Goal: Information Seeking & Learning: Learn about a topic

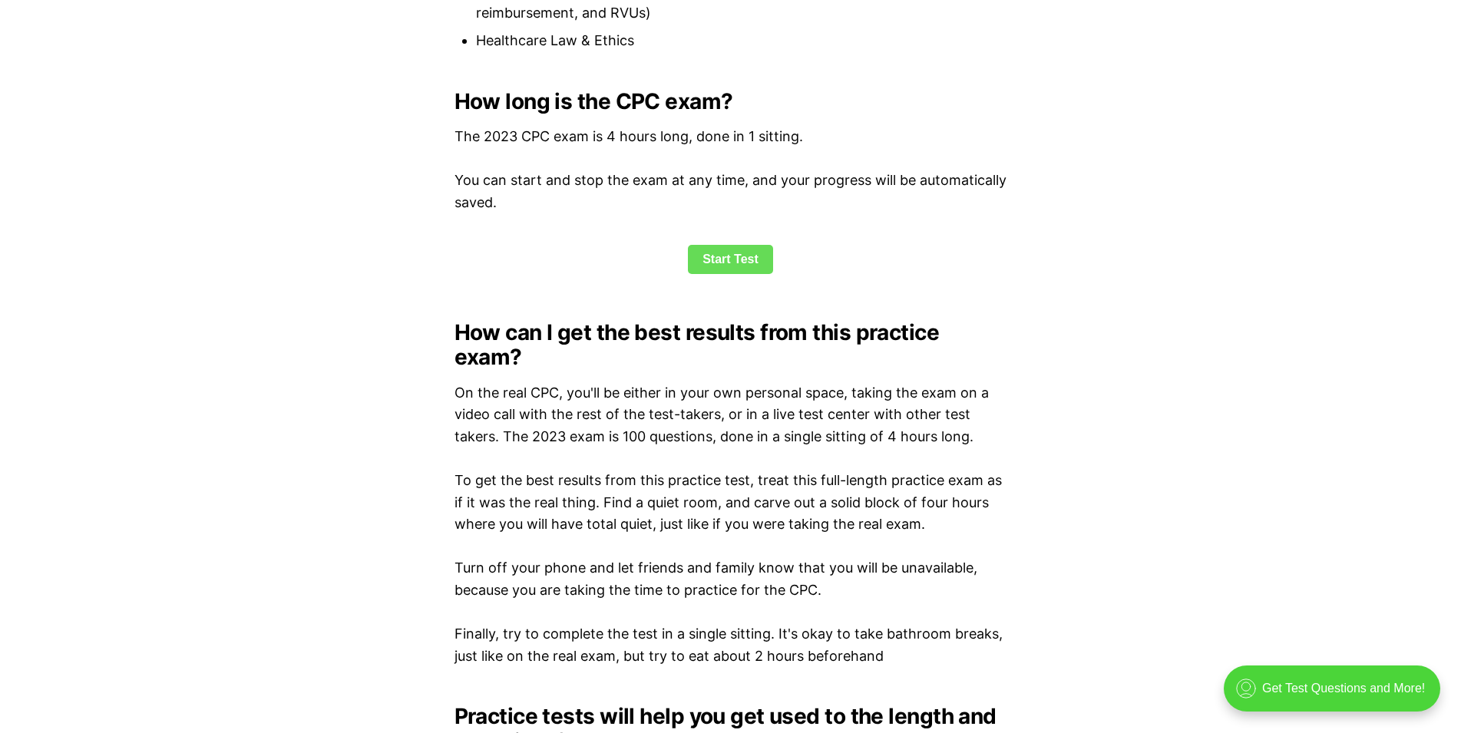
click at [716, 250] on link "Start Test" at bounding box center [730, 259] width 85 height 29
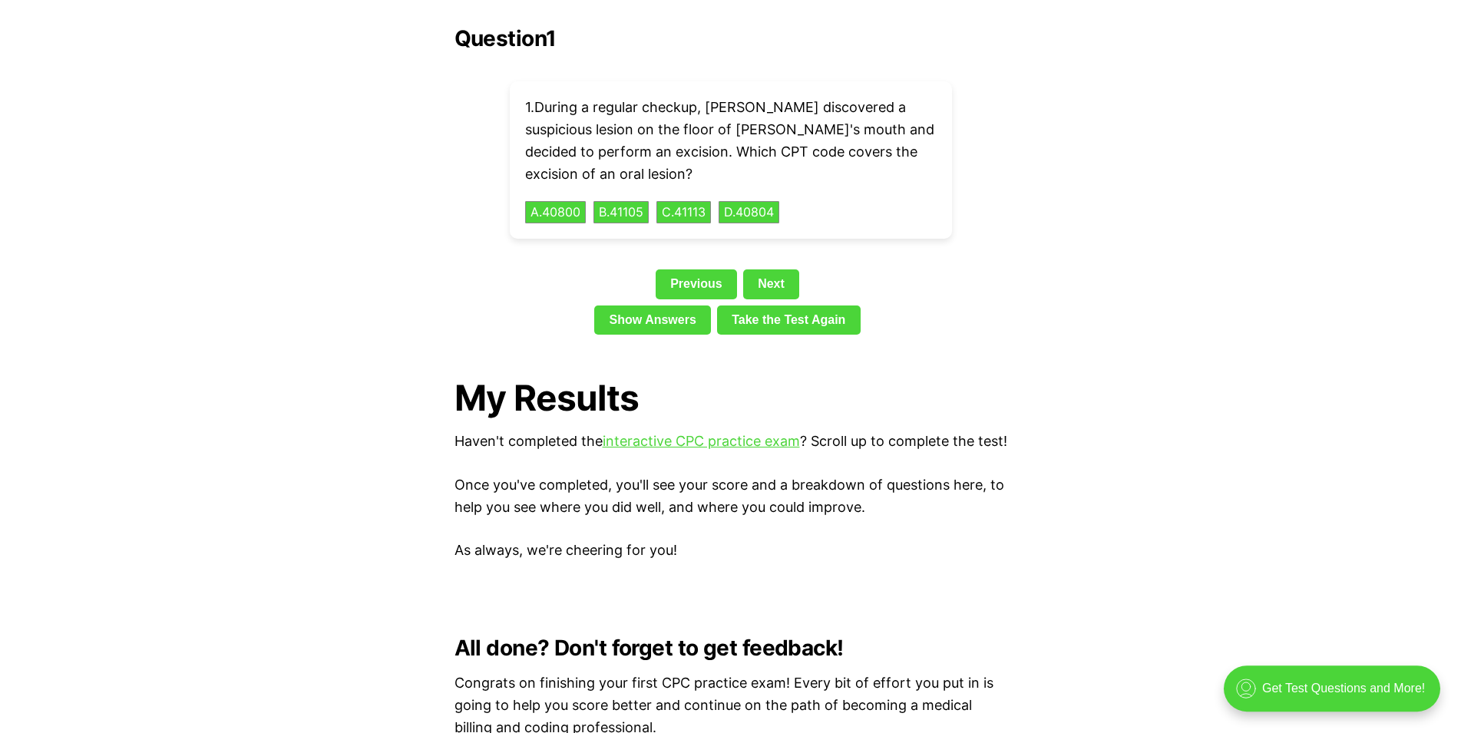
scroll to position [3519, 0]
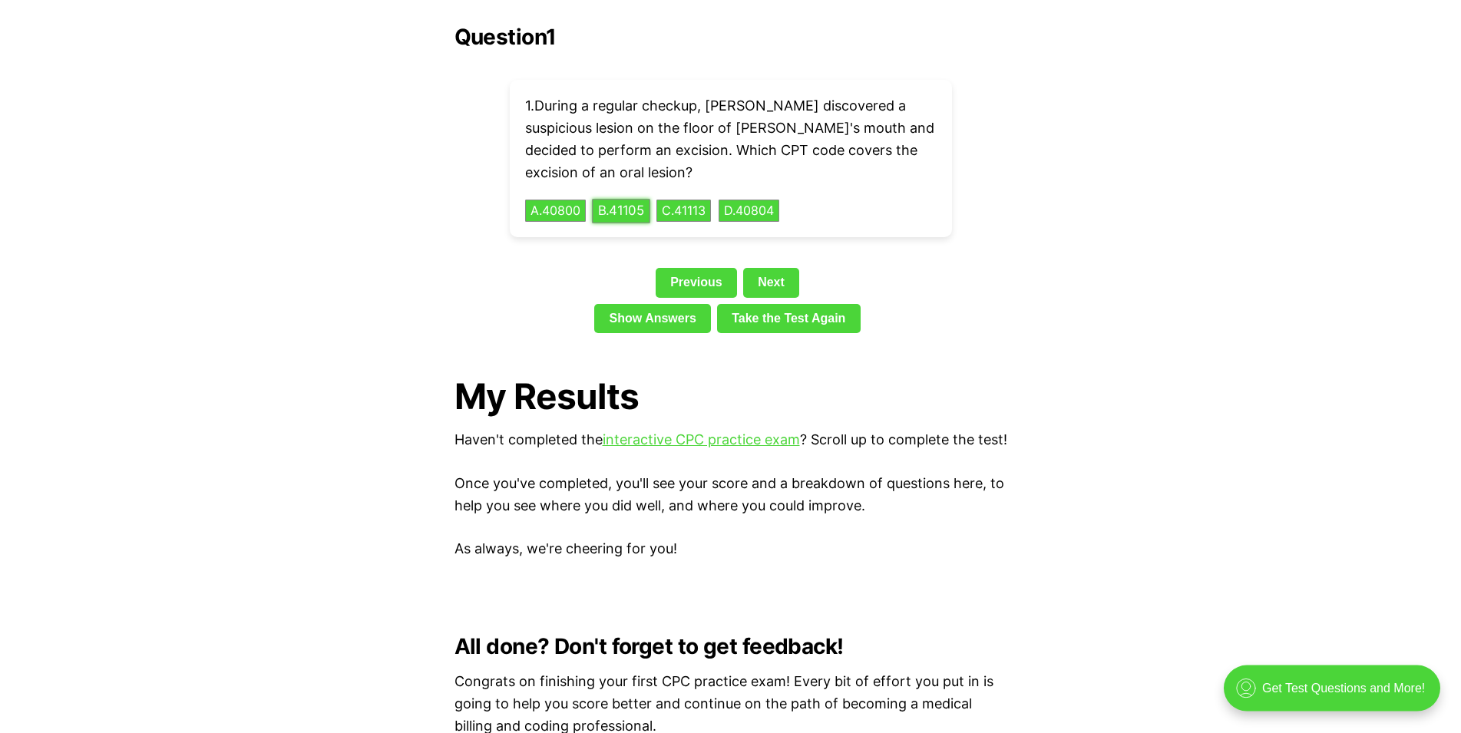
click at [624, 199] on button "B . 41105" at bounding box center [621, 211] width 58 height 24
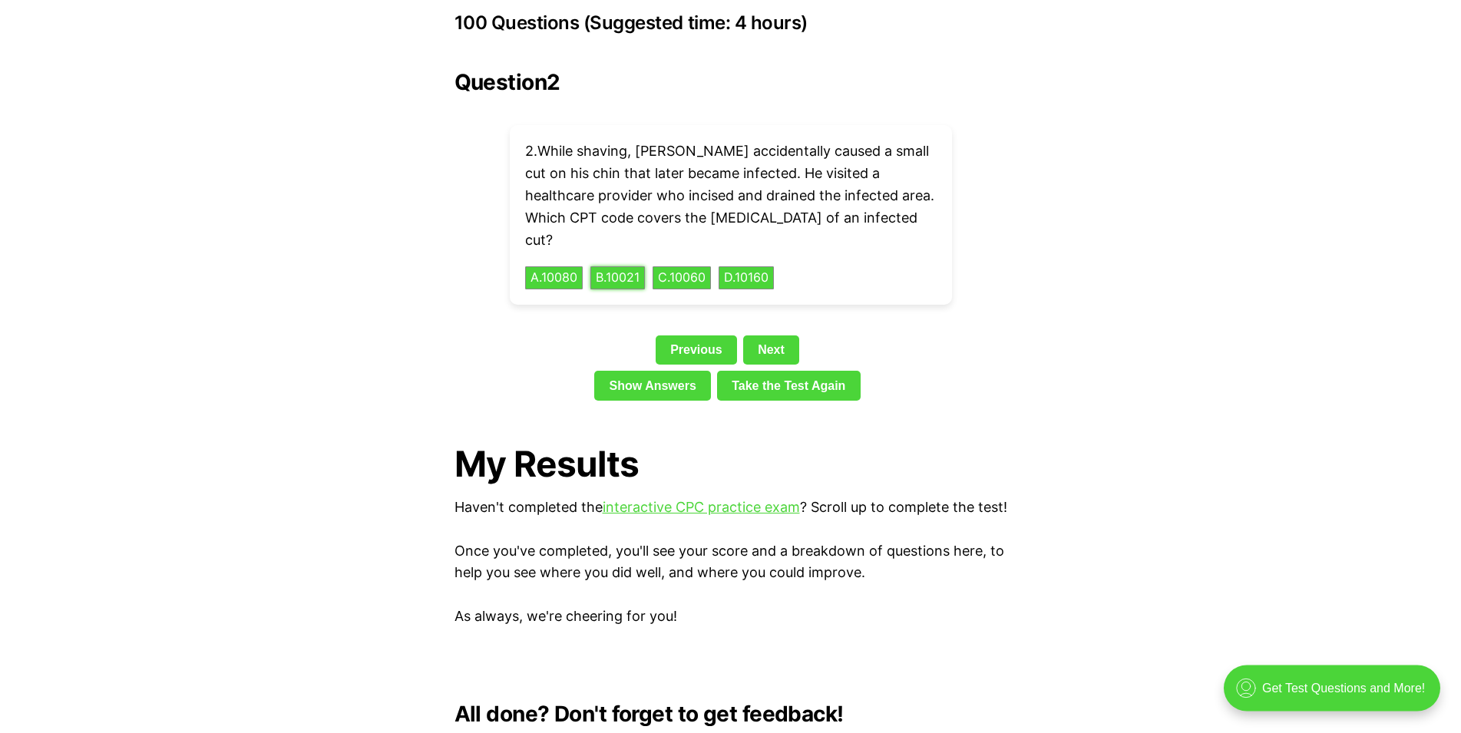
scroll to position [3363, 0]
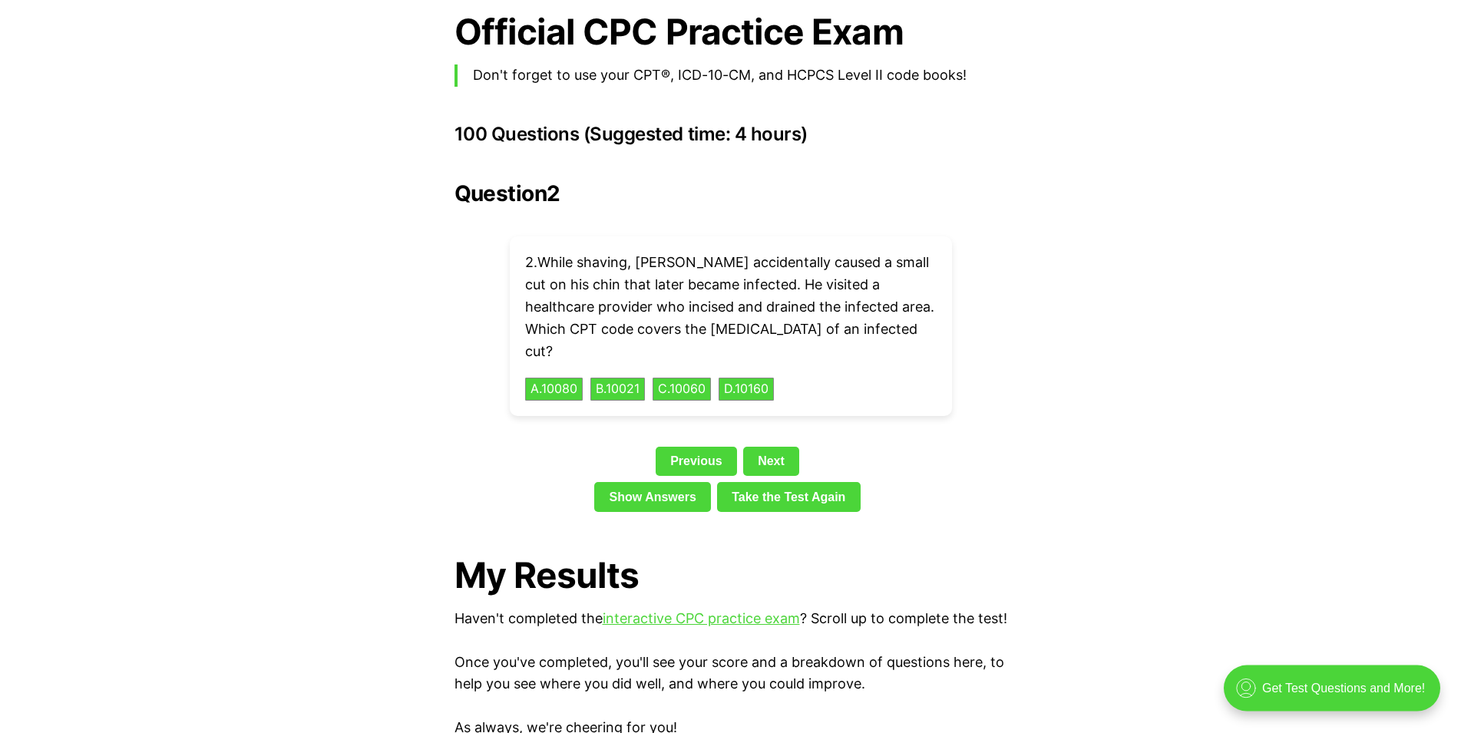
drag, startPoint x: 78, startPoint y: 498, endPoint x: 104, endPoint y: 498, distance: 25.3
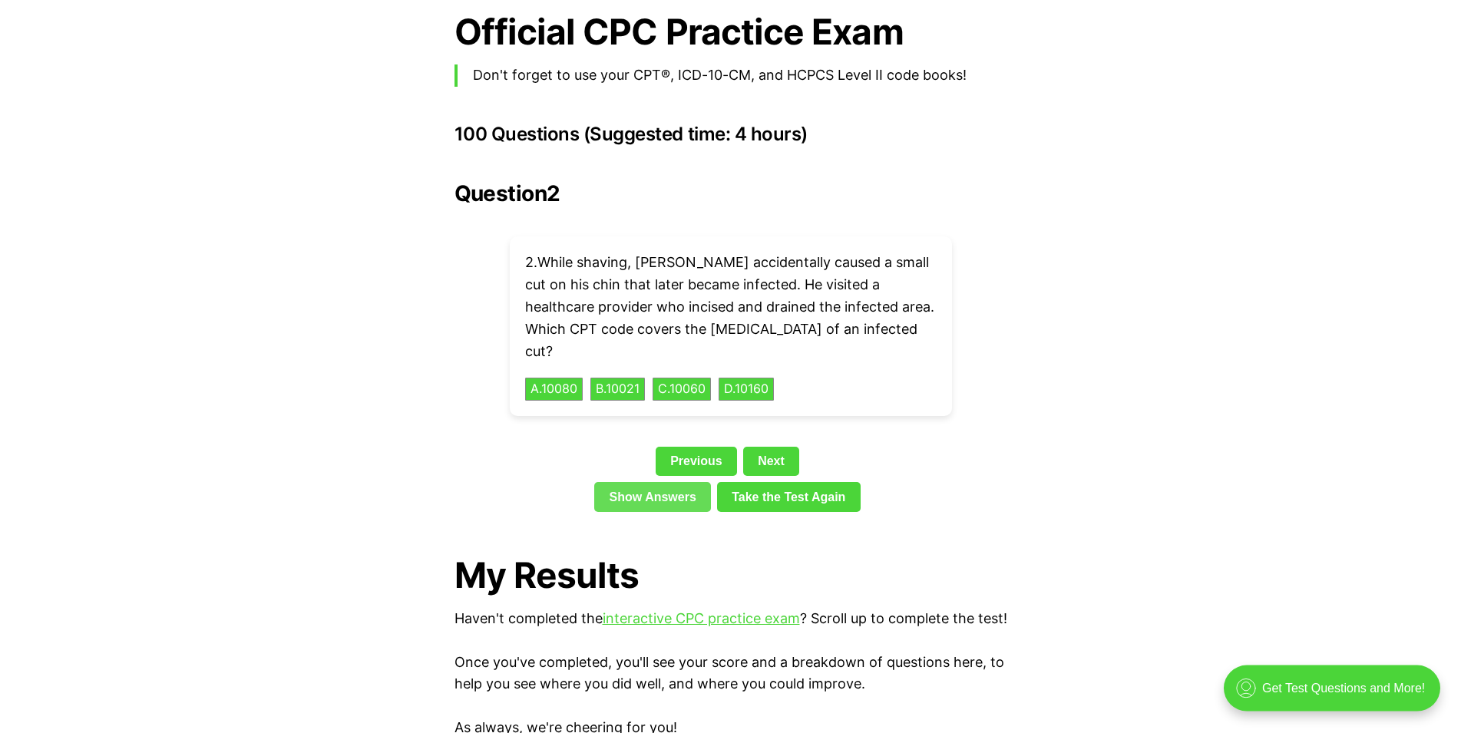
click at [696, 482] on link "Show Answers" at bounding box center [652, 496] width 117 height 29
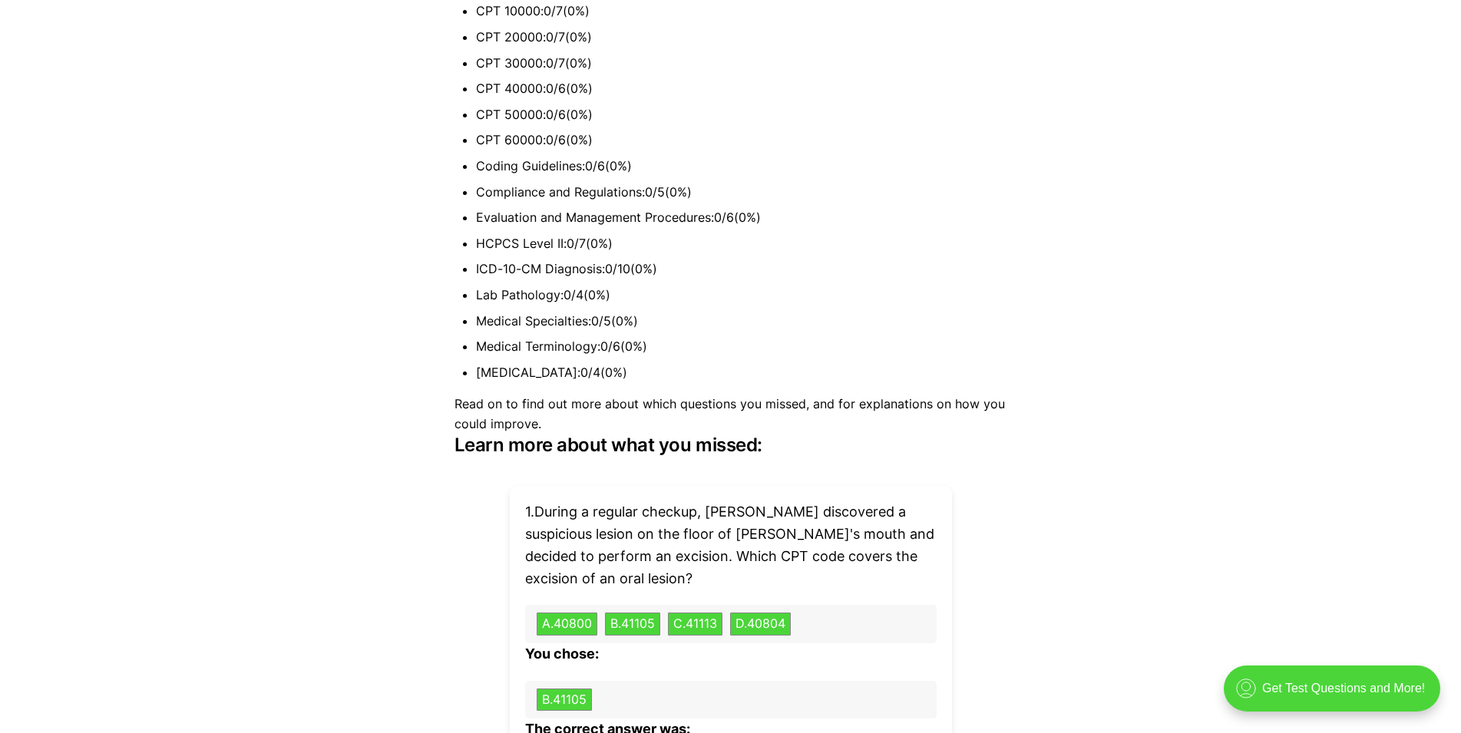
scroll to position [4036, 0]
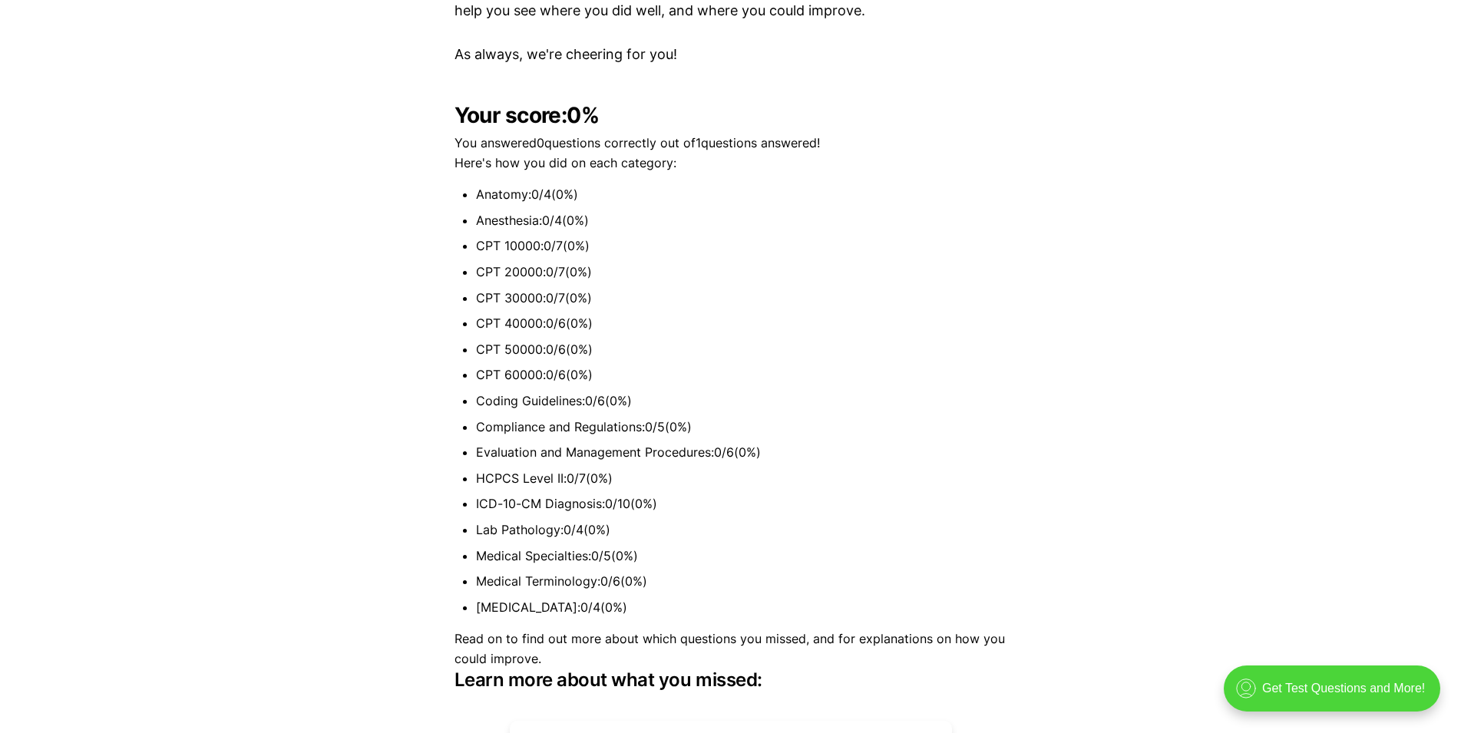
click at [522, 209] on ul "Anatomy : 0 / 4 ( 0 %) Anesthesia : 0 / 4 ( 0 %) CPT 10000 : 0 / 7 ( 0 %) CPT 2…" at bounding box center [731, 401] width 553 height 432
click at [524, 185] on li "Anatomy : 0 / 4 ( 0 %)" at bounding box center [741, 195] width 531 height 20
click at [523, 211] on li "Anesthesia : 0 / 4 ( 0 %)" at bounding box center [741, 221] width 531 height 20
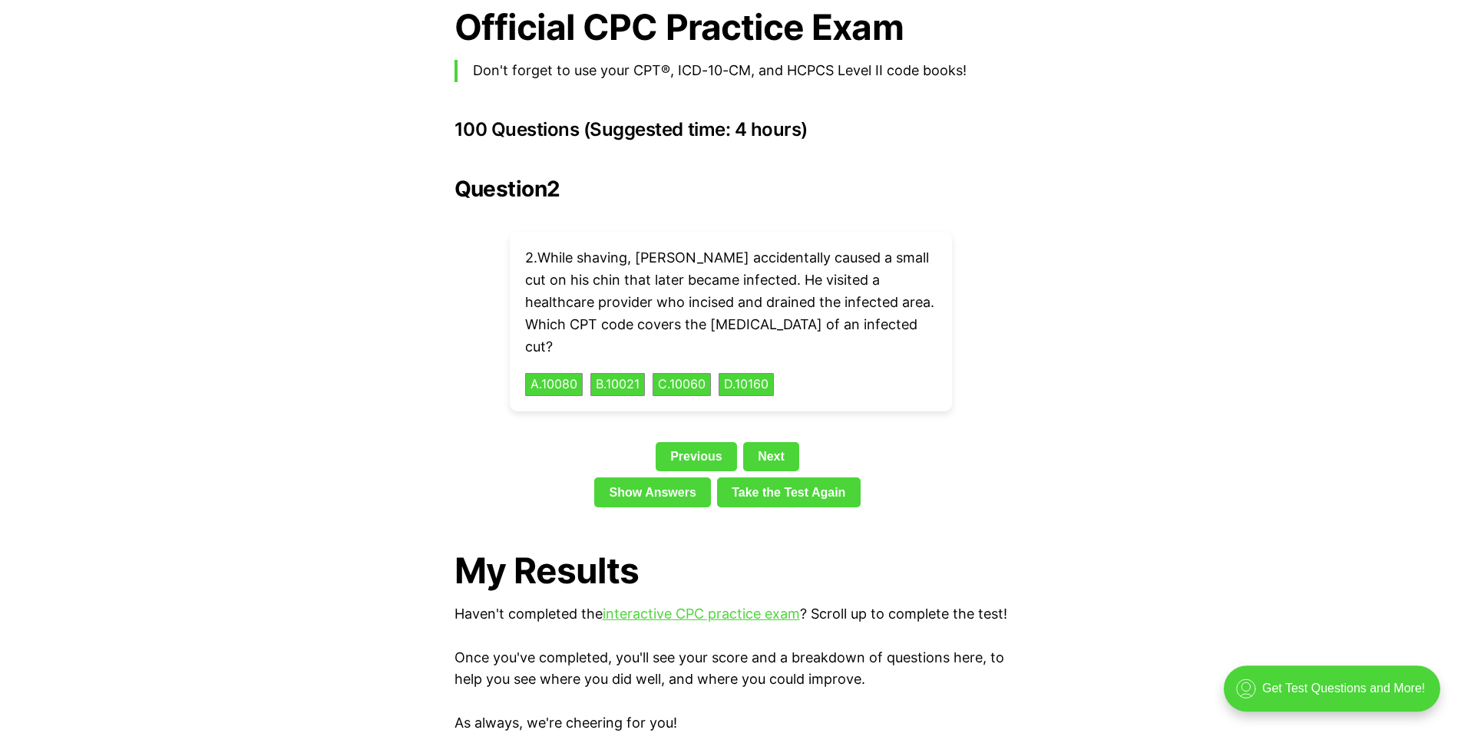
scroll to position [3331, 0]
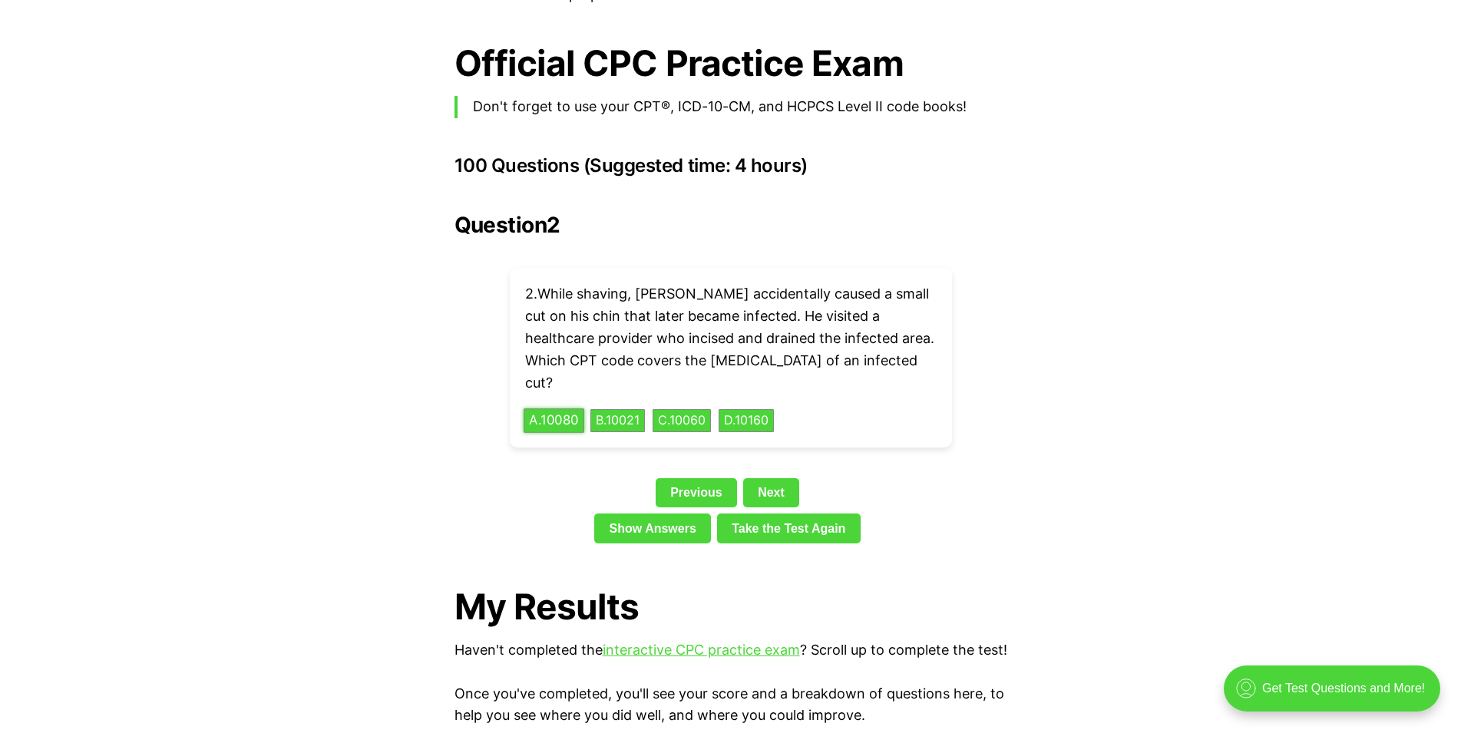
click at [551, 409] on button "A . 10080" at bounding box center [554, 421] width 61 height 24
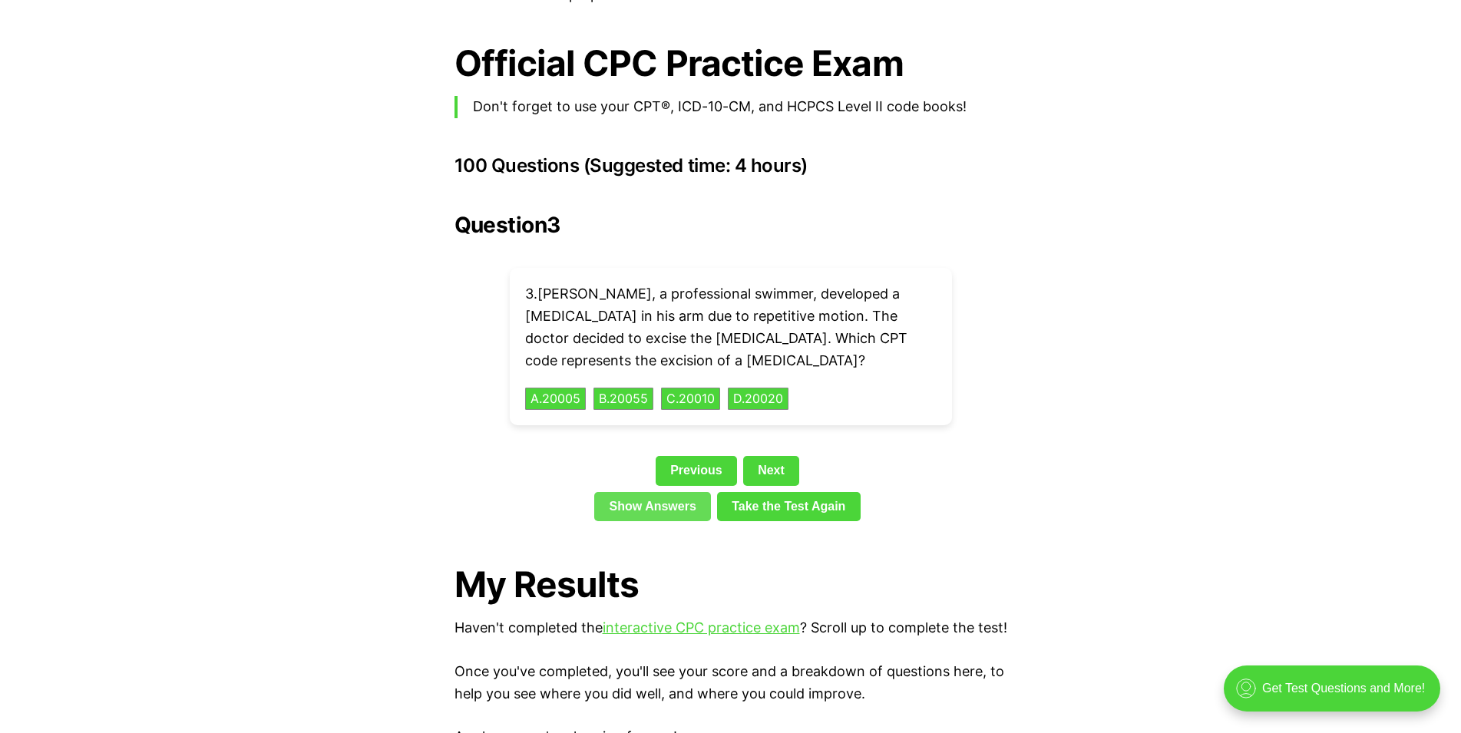
click at [646, 492] on link "Show Answers" at bounding box center [652, 506] width 117 height 29
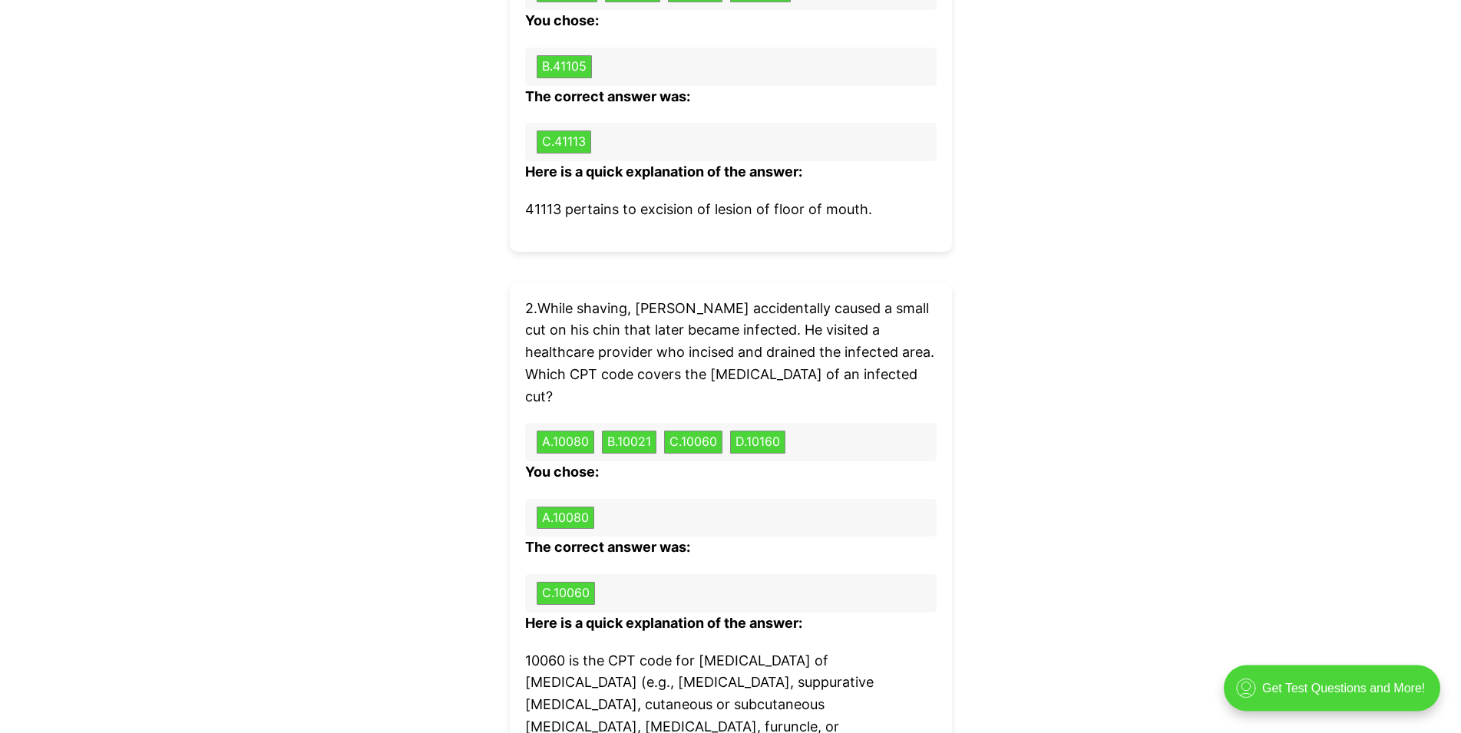
scroll to position [4797, 0]
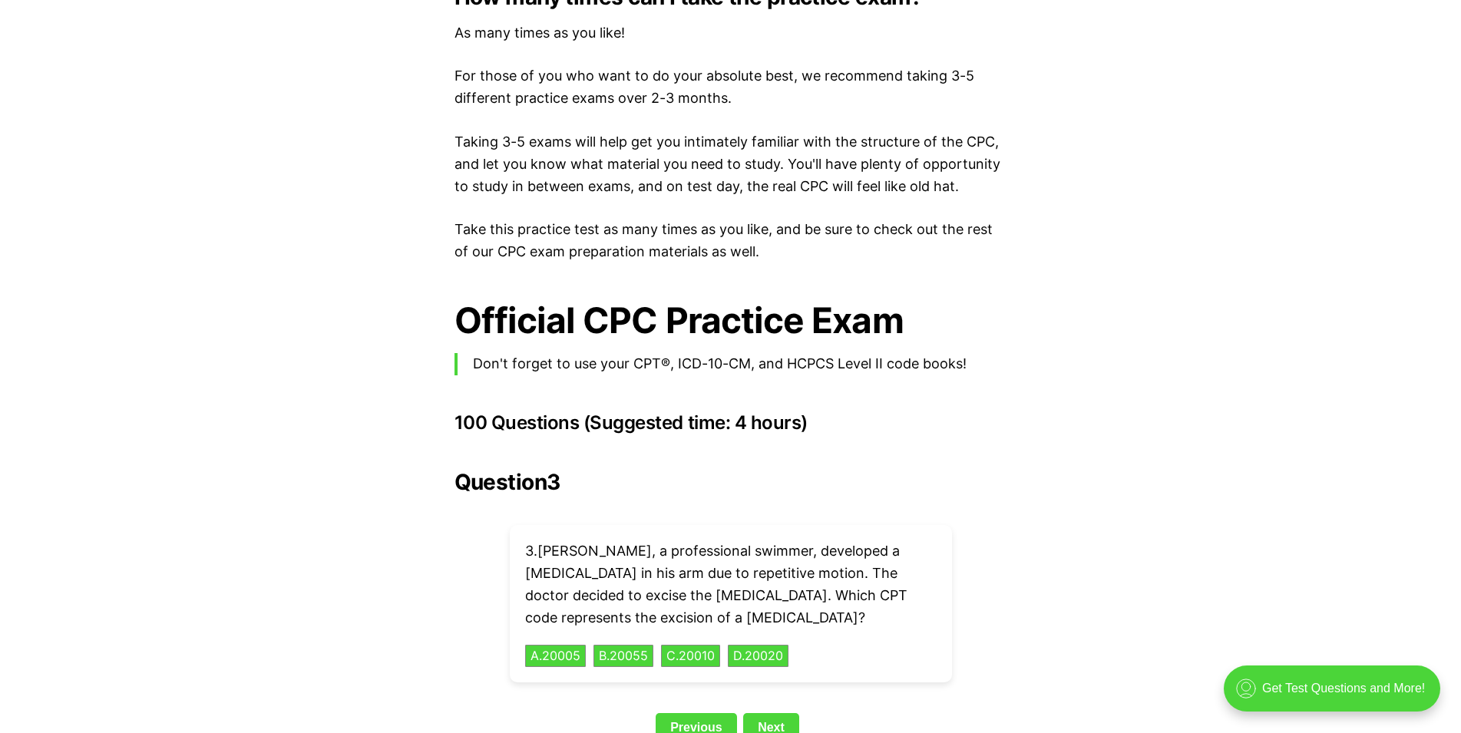
scroll to position [3363, 0]
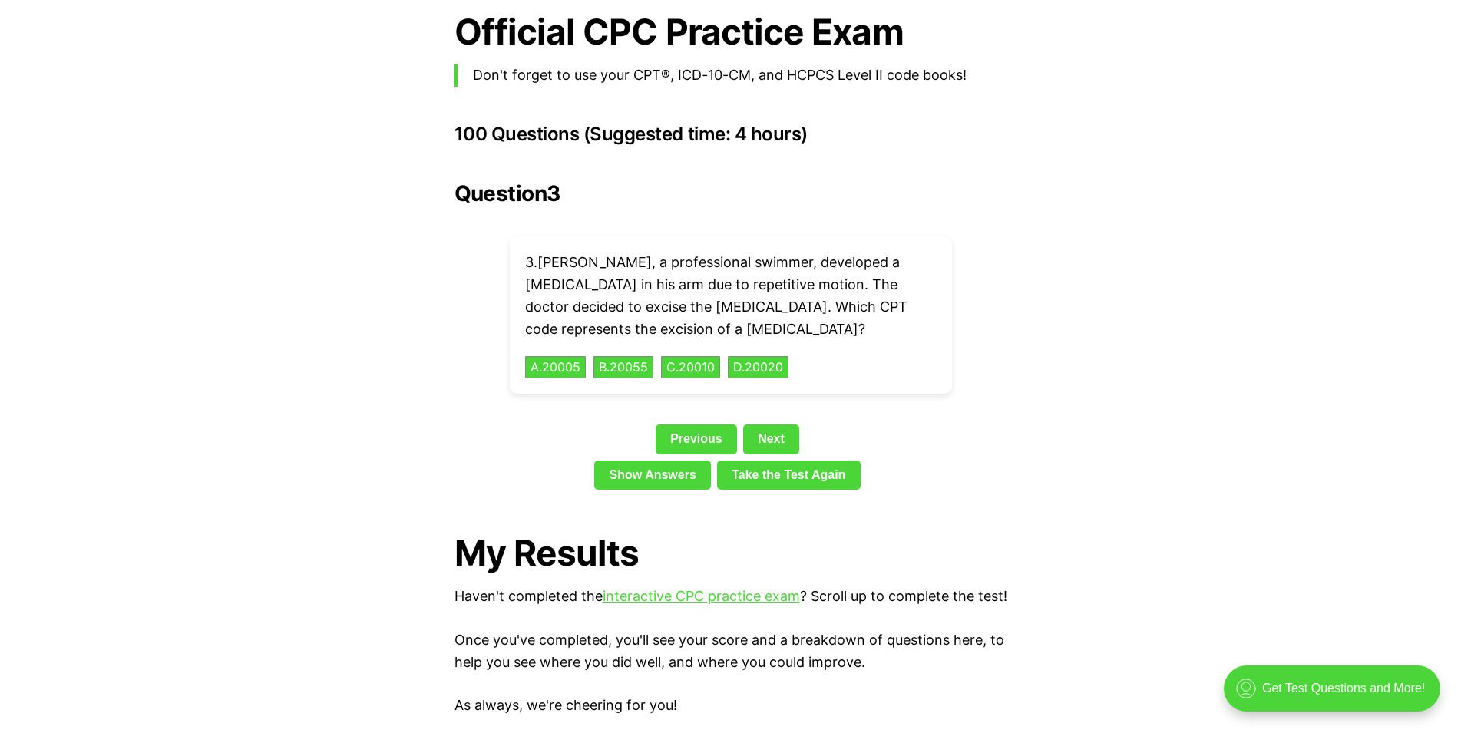
scroll to position [2036, 0]
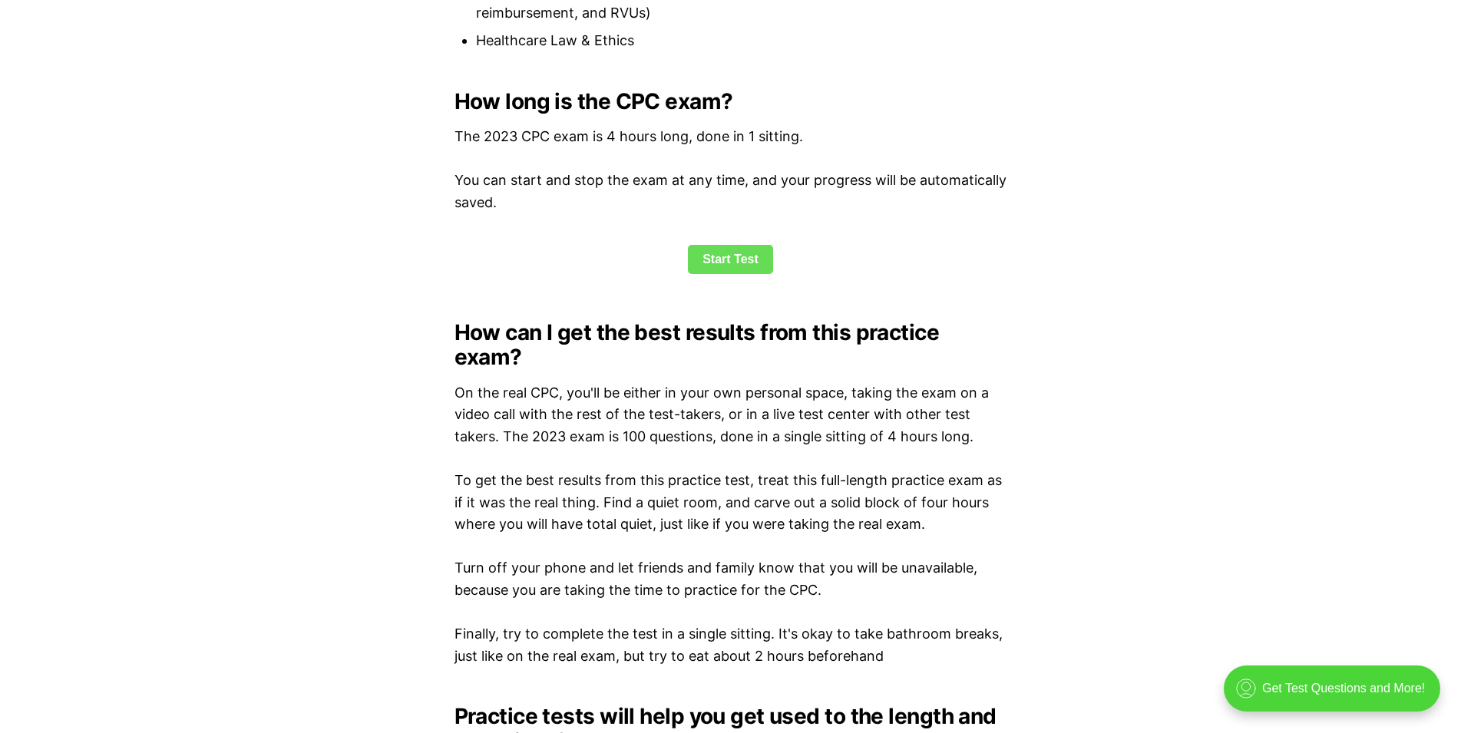
click at [712, 250] on link "Start Test" at bounding box center [730, 259] width 85 height 29
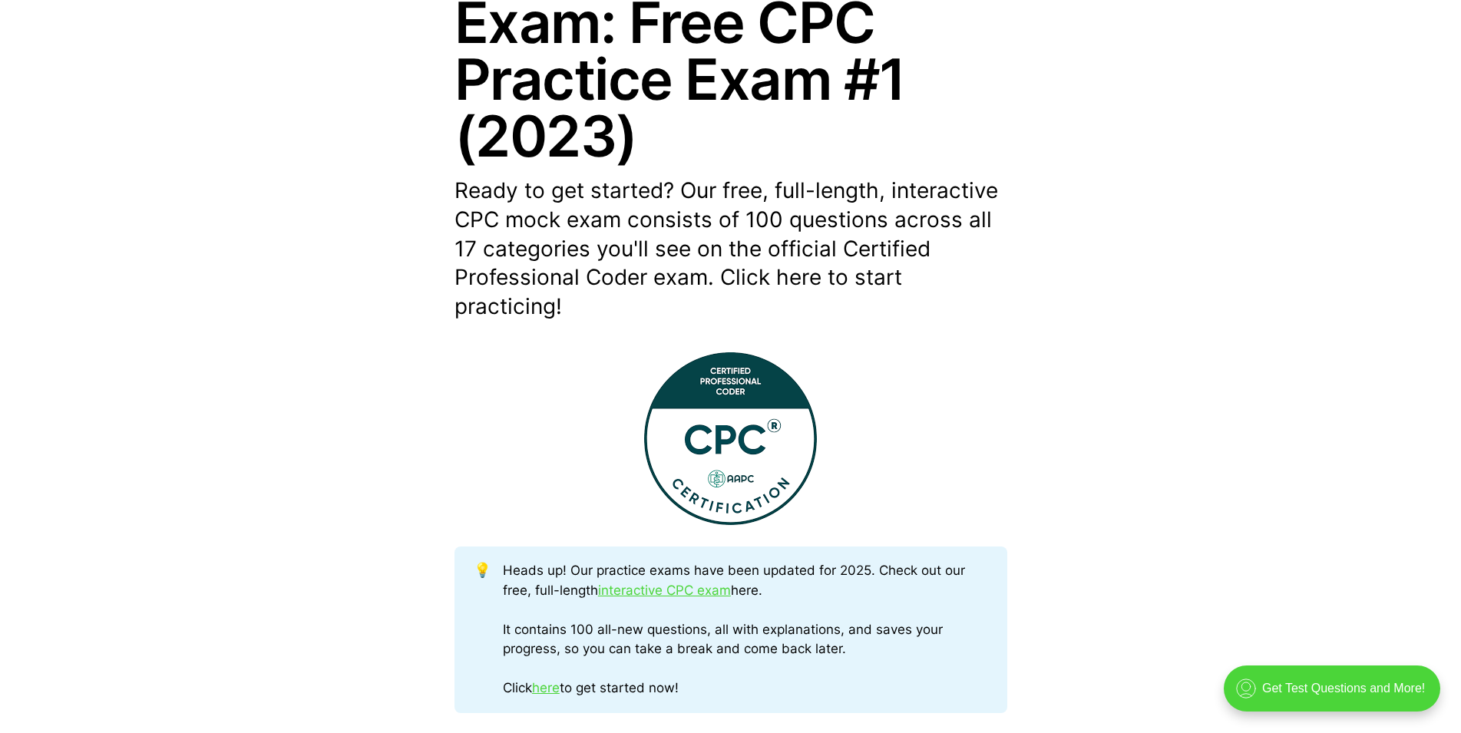
scroll to position [313, 0]
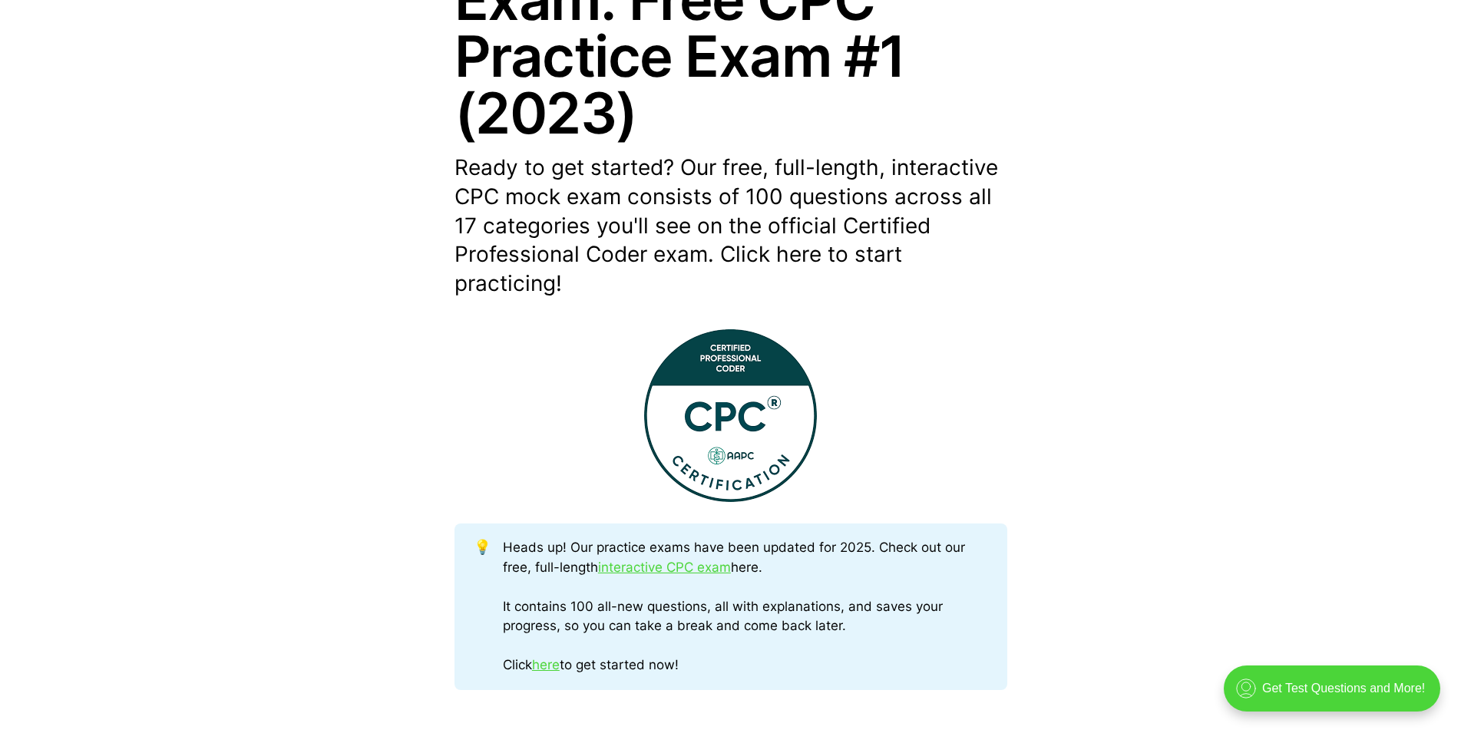
scroll to position [2036, 0]
